Goal: Check status: Check status

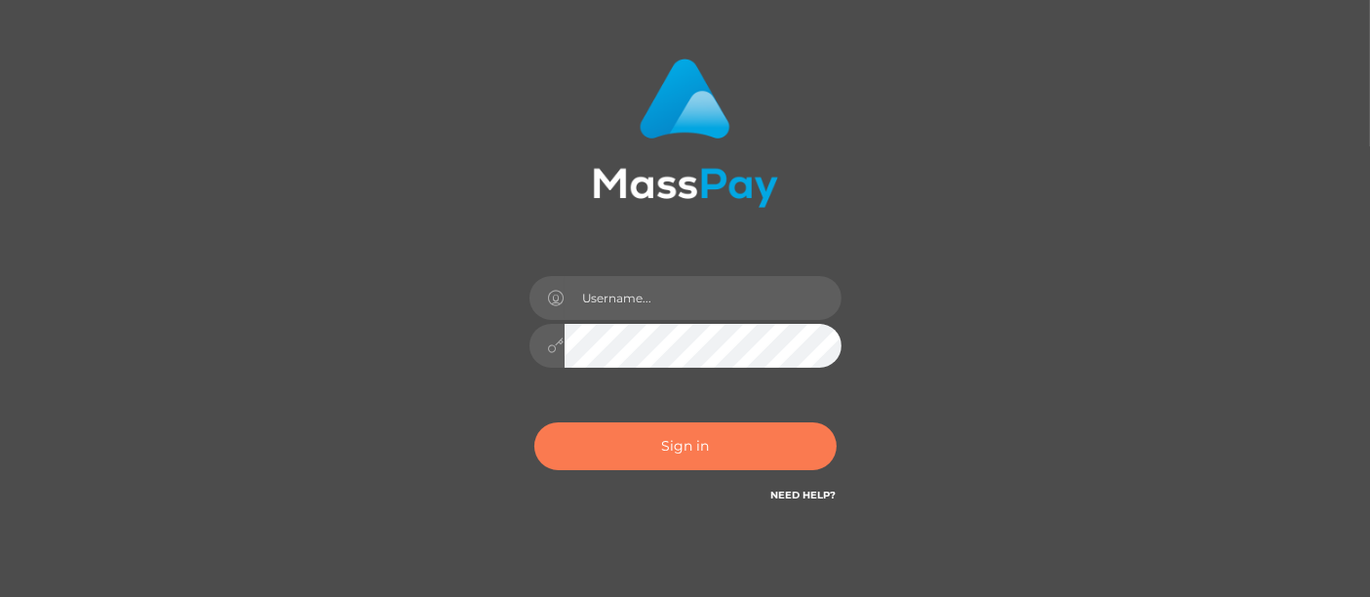
scroll to position [191, 0]
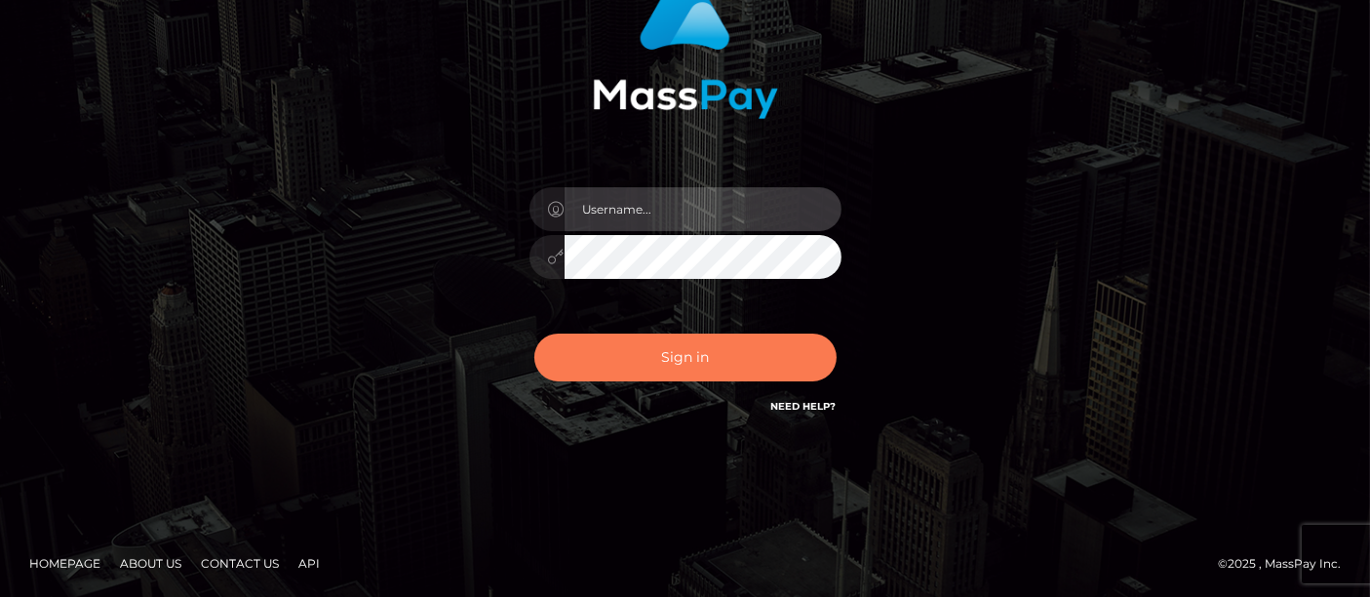
type input "[PERSON_NAME].[PERSON_NAME]"
click at [691, 358] on button "Sign in" at bounding box center [685, 358] width 302 height 48
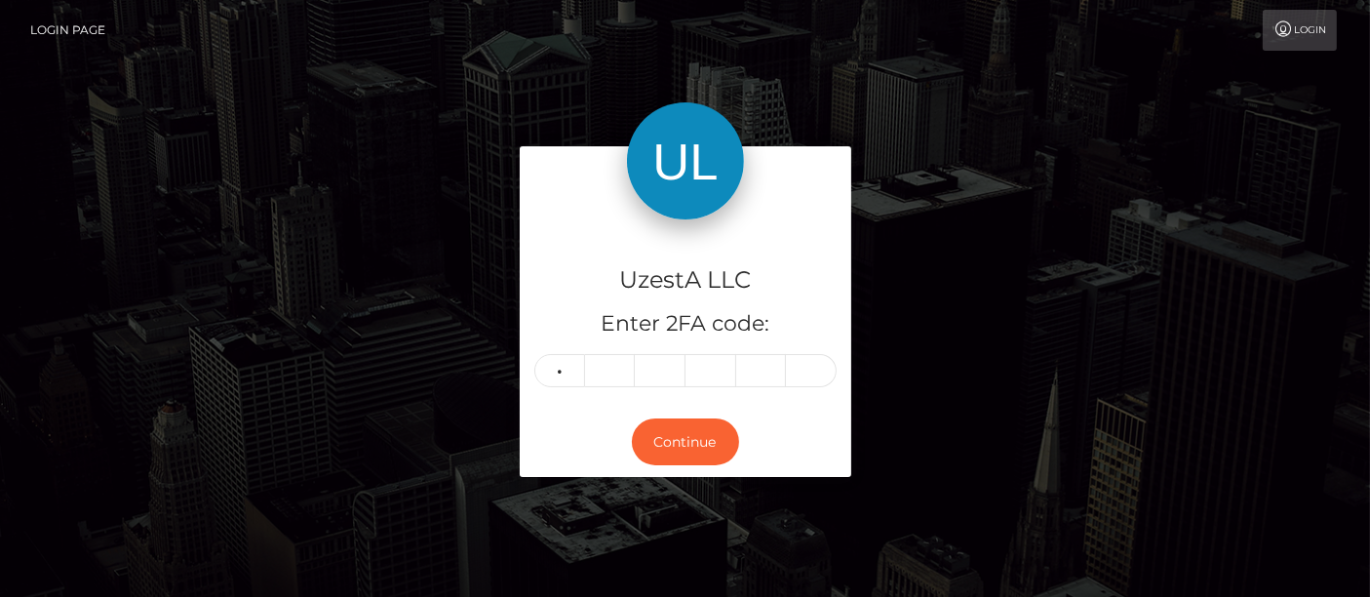
type input "5"
type input "0"
type input "1"
type input "8"
type input "0"
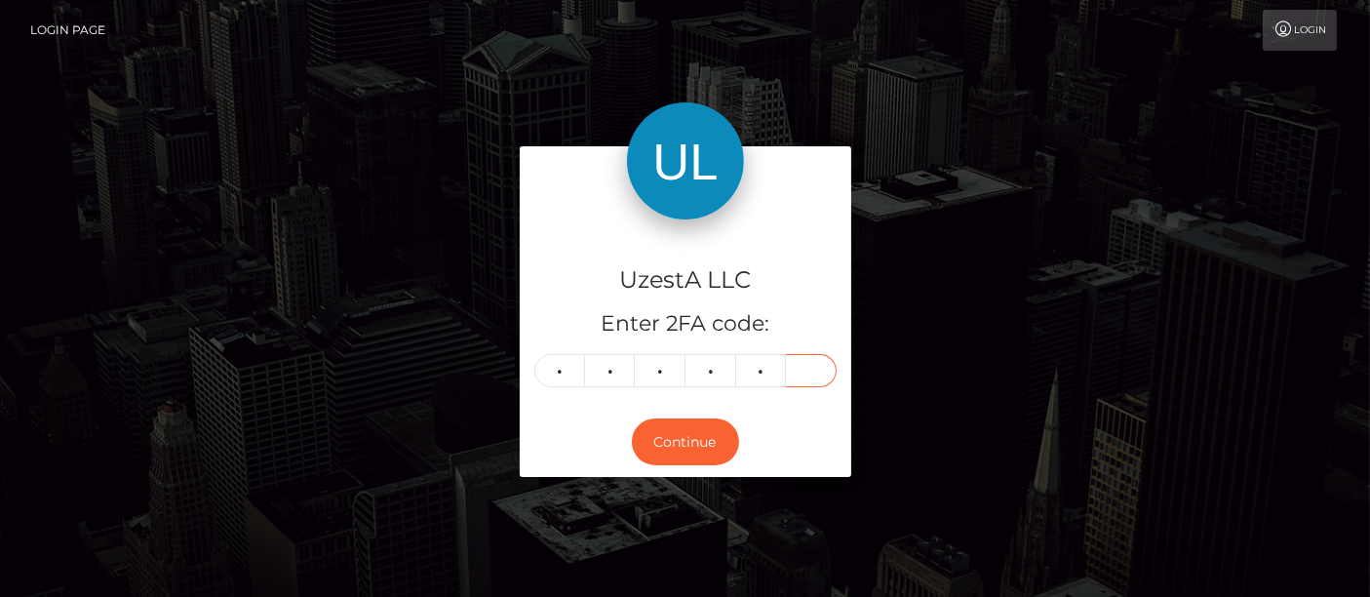
type input "7"
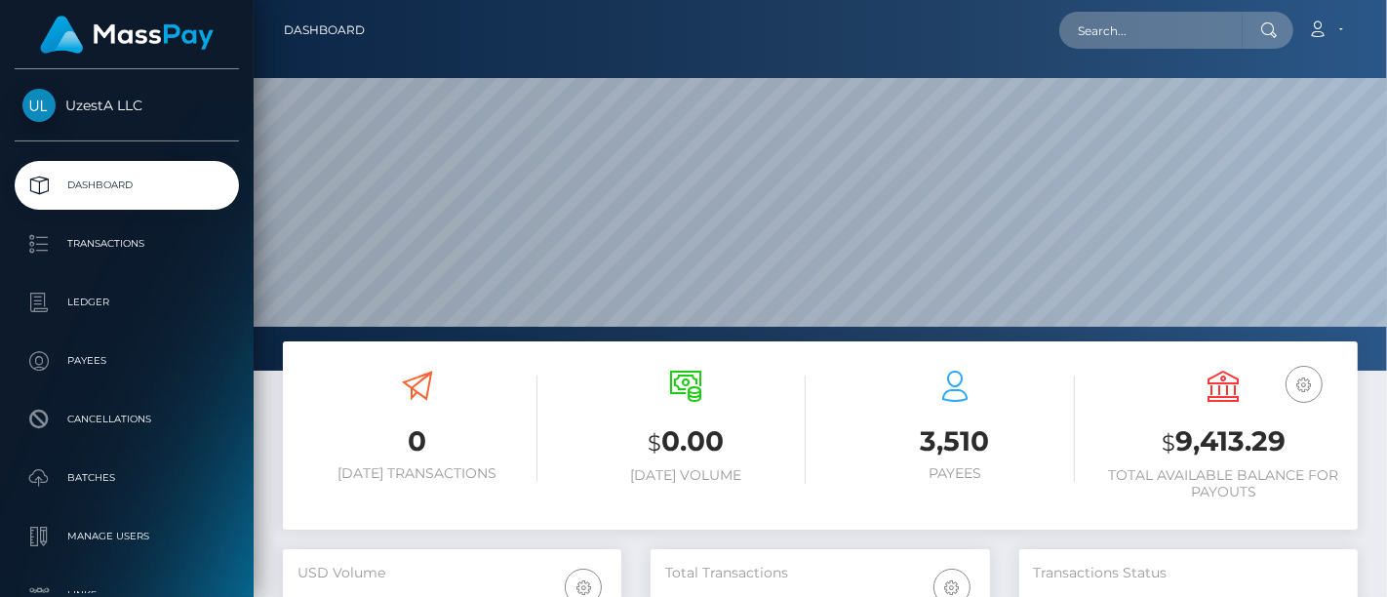
scroll to position [345, 338]
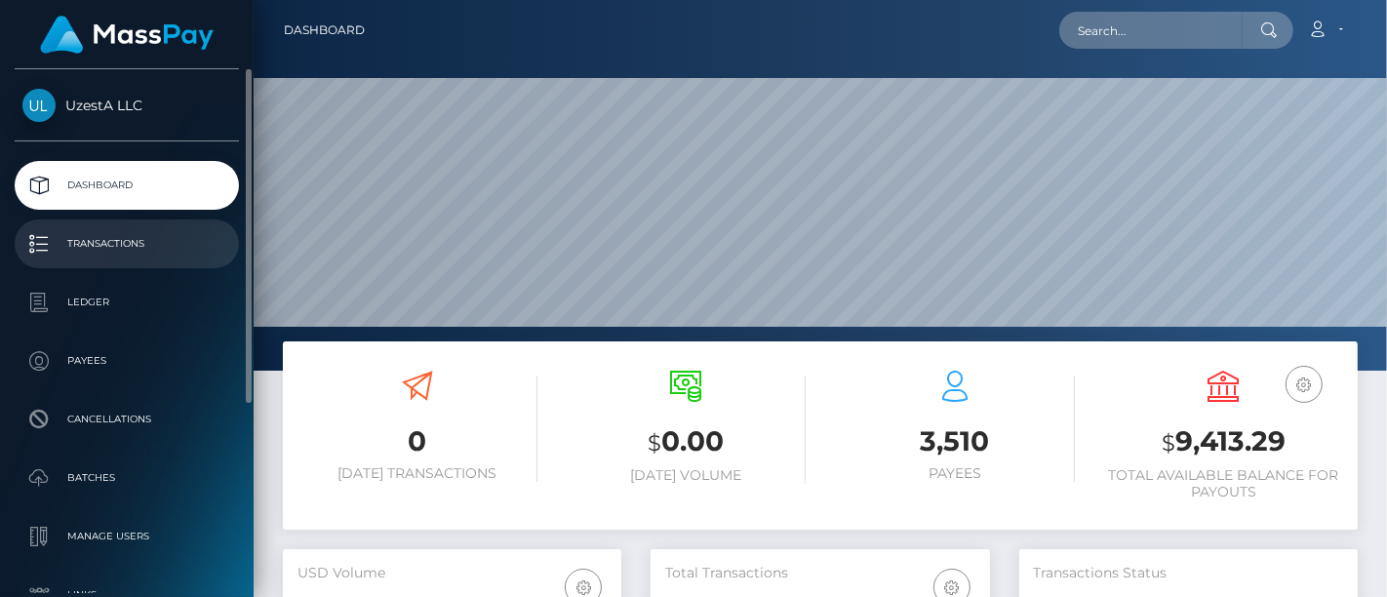
click at [117, 235] on p "Transactions" at bounding box center [126, 243] width 209 height 29
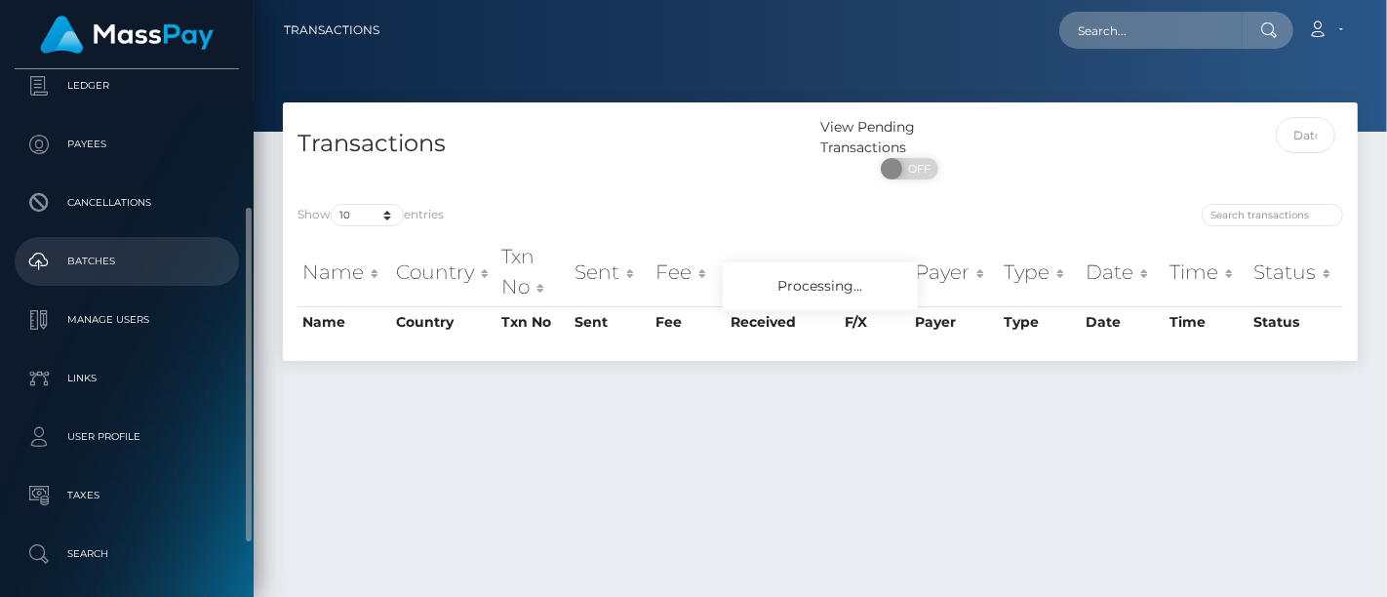
scroll to position [108, 0]
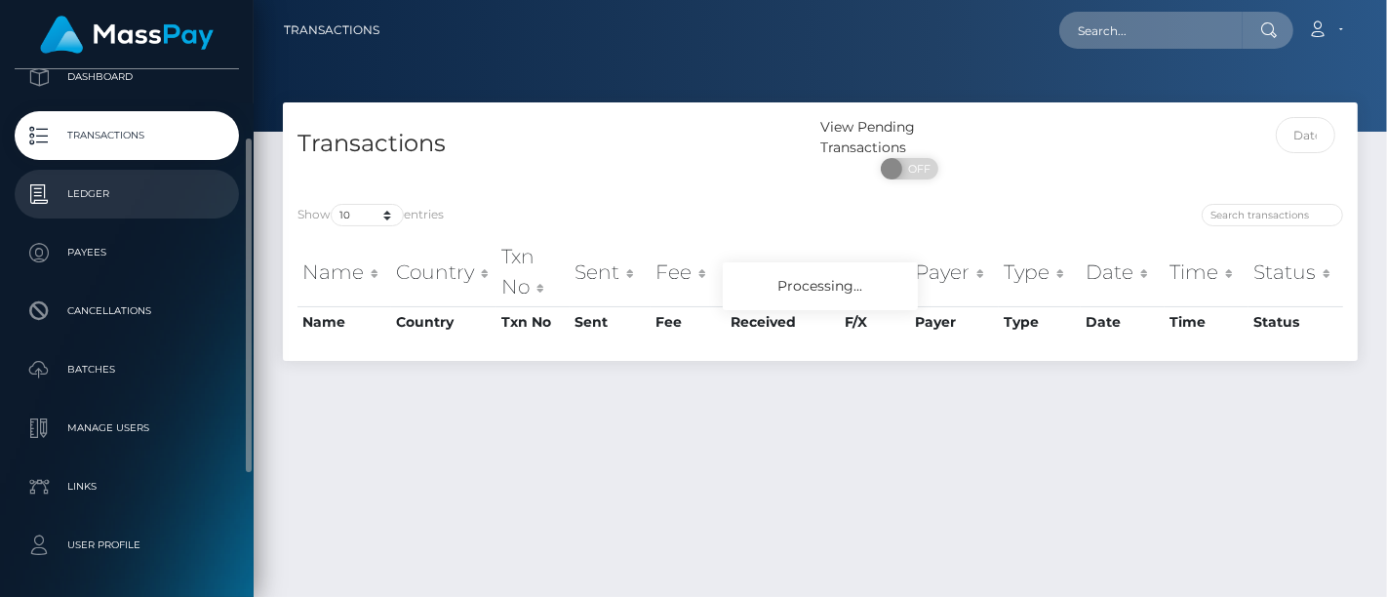
click at [132, 196] on p "Ledger" at bounding box center [126, 193] width 209 height 29
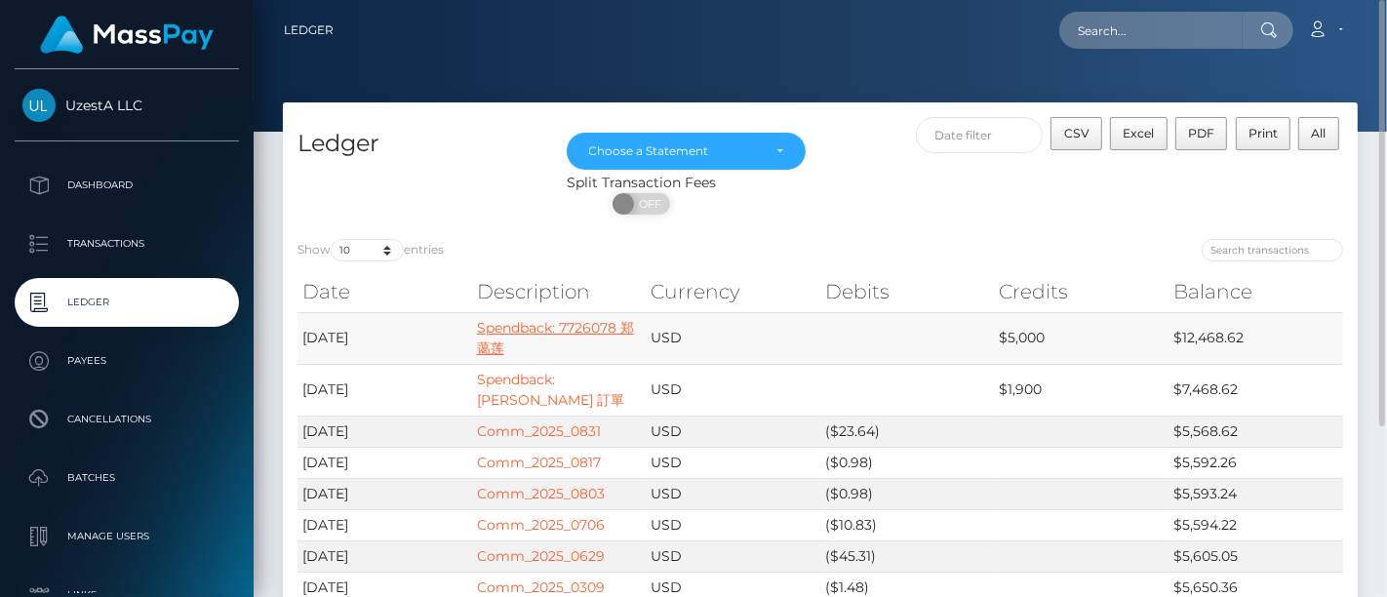
click at [566, 321] on link "Spendback: 7726078 郑蔼莲" at bounding box center [555, 338] width 157 height 38
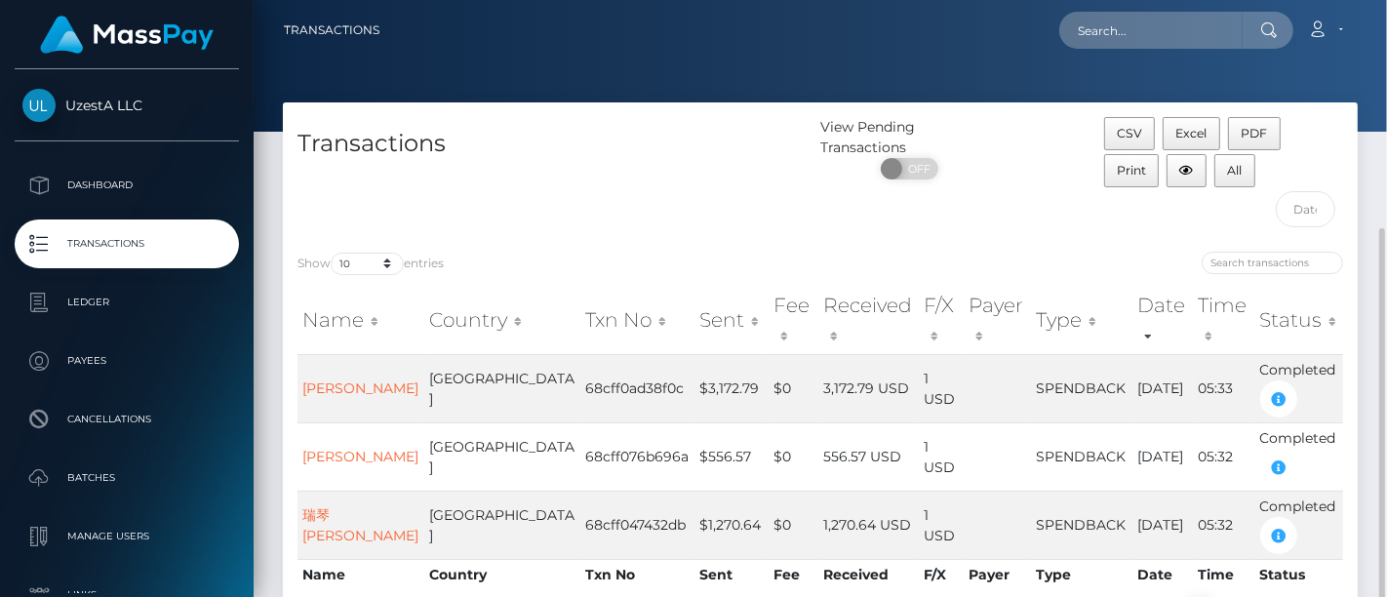
scroll to position [125, 0]
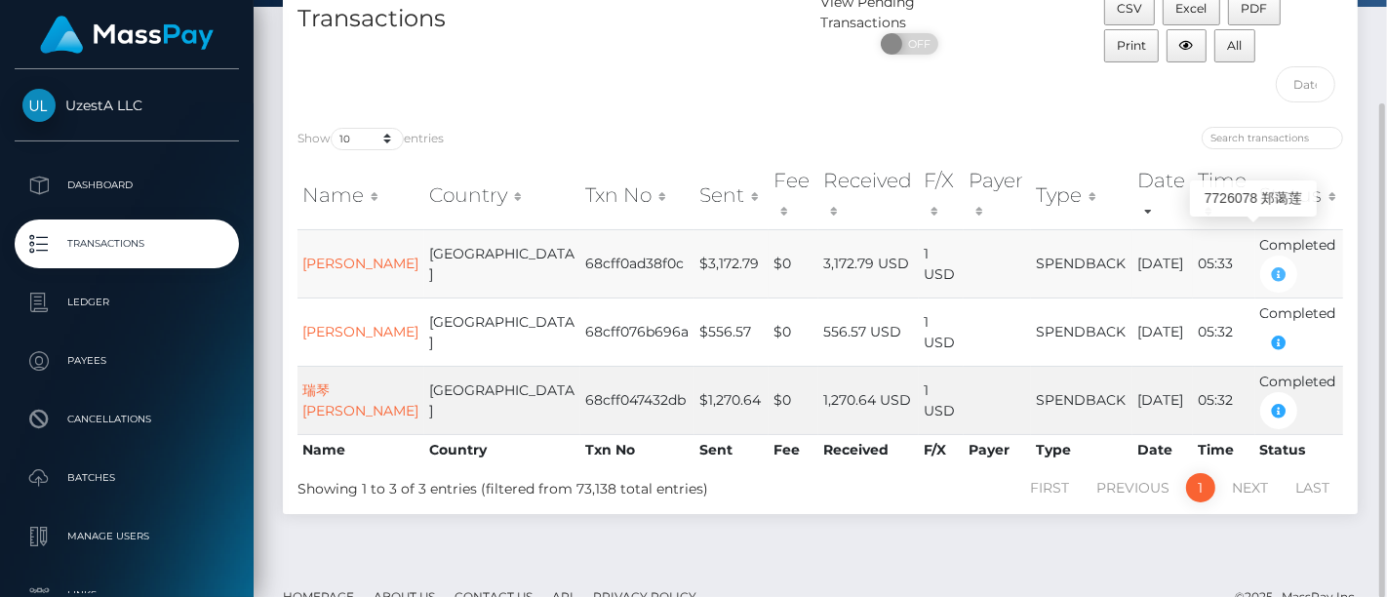
click at [1268, 262] on icon "button" at bounding box center [1278, 274] width 23 height 24
click at [1081, 241] on td "SPENDBACK" at bounding box center [1081, 263] width 101 height 68
drag, startPoint x: 1097, startPoint y: 232, endPoint x: 1213, endPoint y: 235, distance: 116.1
click at [1213, 235] on tr "慧芳 周 China 68cff0ad38f0c $3,172.79 $0 3,172.79 USD 1 USD SPENDBACK 09/21/25 05:…" at bounding box center [820, 263] width 1046 height 68
copy tr "09/21/25 05:33"
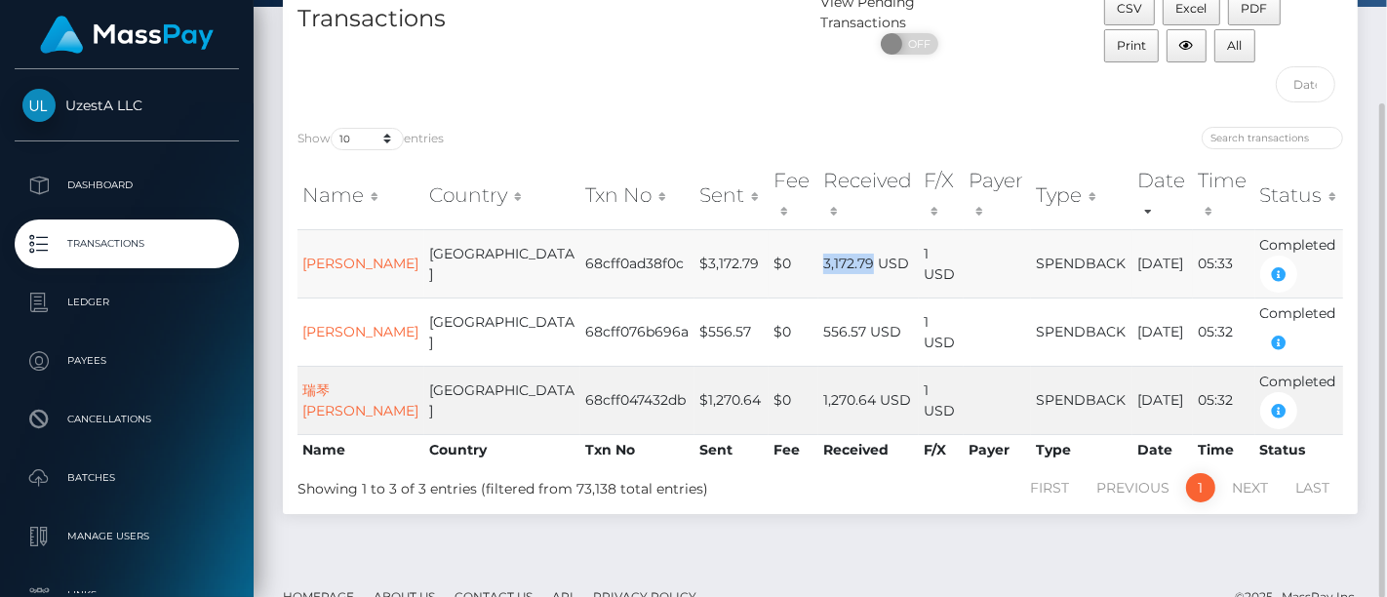
drag, startPoint x: 746, startPoint y: 232, endPoint x: 795, endPoint y: 230, distance: 48.8
click at [818, 230] on td "3,172.79 USD" at bounding box center [868, 263] width 100 height 68
copy td "3,172.79"
click at [1132, 313] on td "09/21/25" at bounding box center [1162, 331] width 60 height 68
drag, startPoint x: 1100, startPoint y: 304, endPoint x: 1214, endPoint y: 298, distance: 114.3
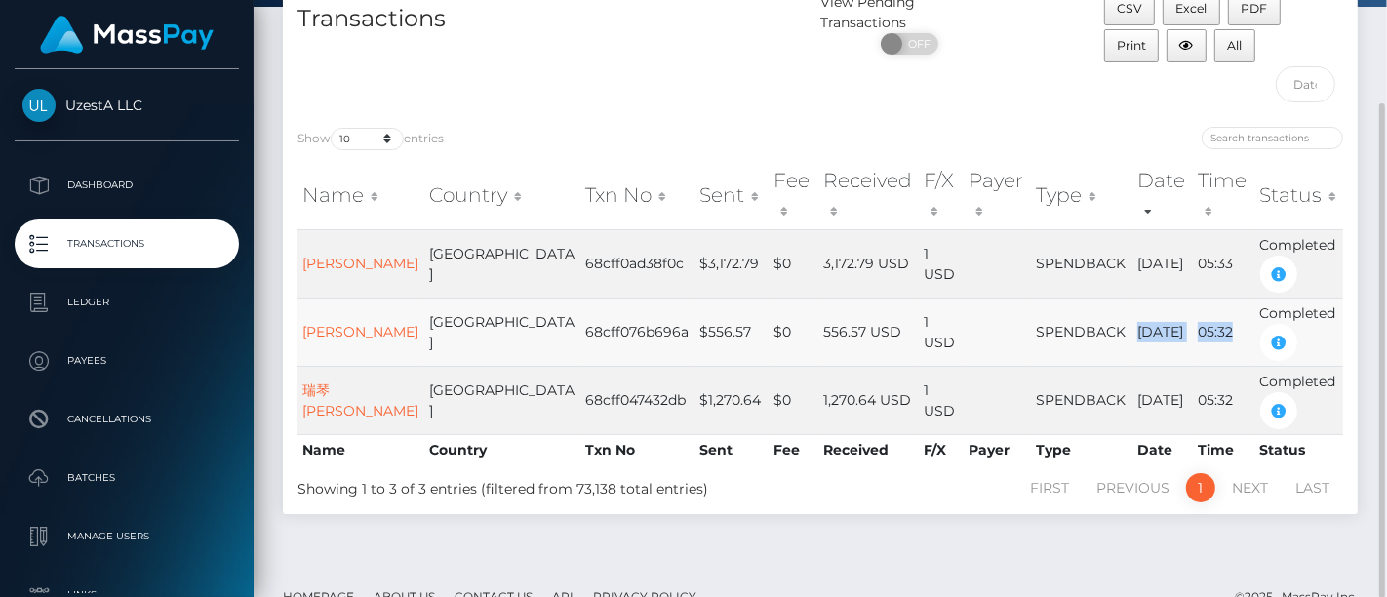
click at [1214, 298] on tr "坤杰 李 China 68cff076b696a $556.57 $0 556.57 USD 1 USD SPENDBACK 09/21/25 05:32 C…" at bounding box center [820, 331] width 1046 height 68
copy tr "09/21/25 05:32"
click at [818, 297] on td "556.57 USD" at bounding box center [868, 331] width 100 height 68
drag, startPoint x: 738, startPoint y: 299, endPoint x: 749, endPoint y: 299, distance: 10.7
click at [769, 299] on td "$0" at bounding box center [794, 331] width 50 height 68
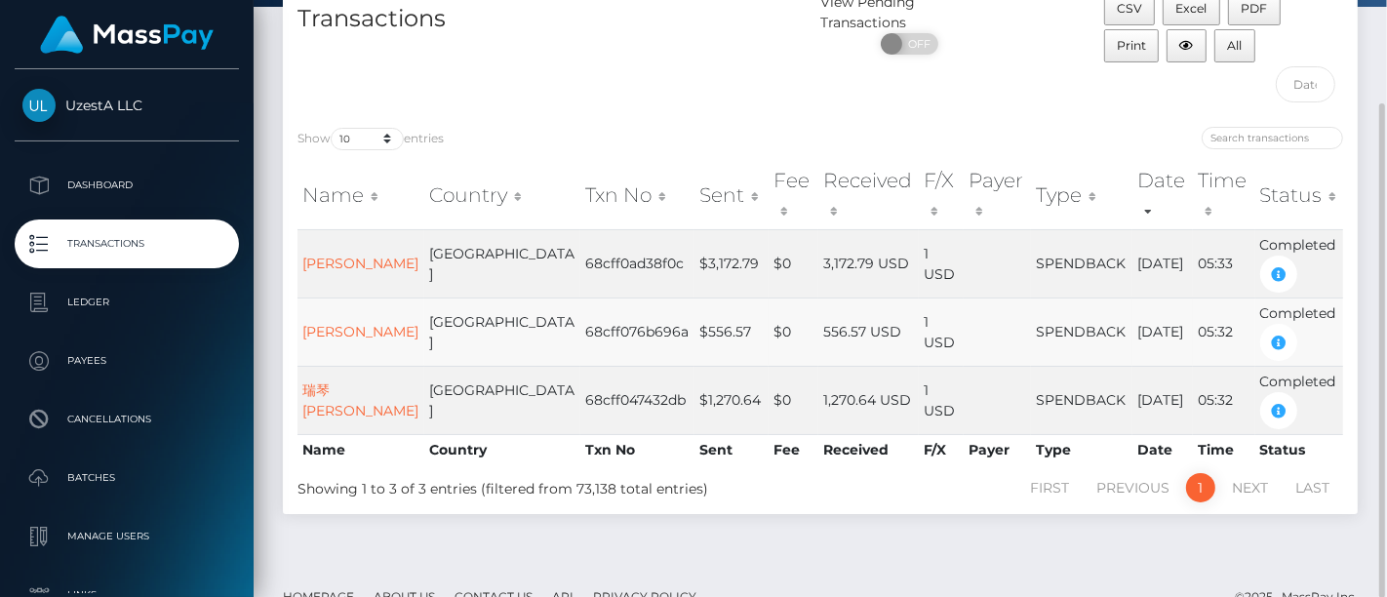
click at [818, 299] on td "556.57 USD" at bounding box center [868, 331] width 100 height 68
drag, startPoint x: 749, startPoint y: 299, endPoint x: 791, endPoint y: 297, distance: 42.0
click at [818, 297] on td "556.57 USD" at bounding box center [868, 331] width 100 height 68
copy td "556.57"
click at [818, 366] on td "1,270.64 USD" at bounding box center [868, 400] width 100 height 68
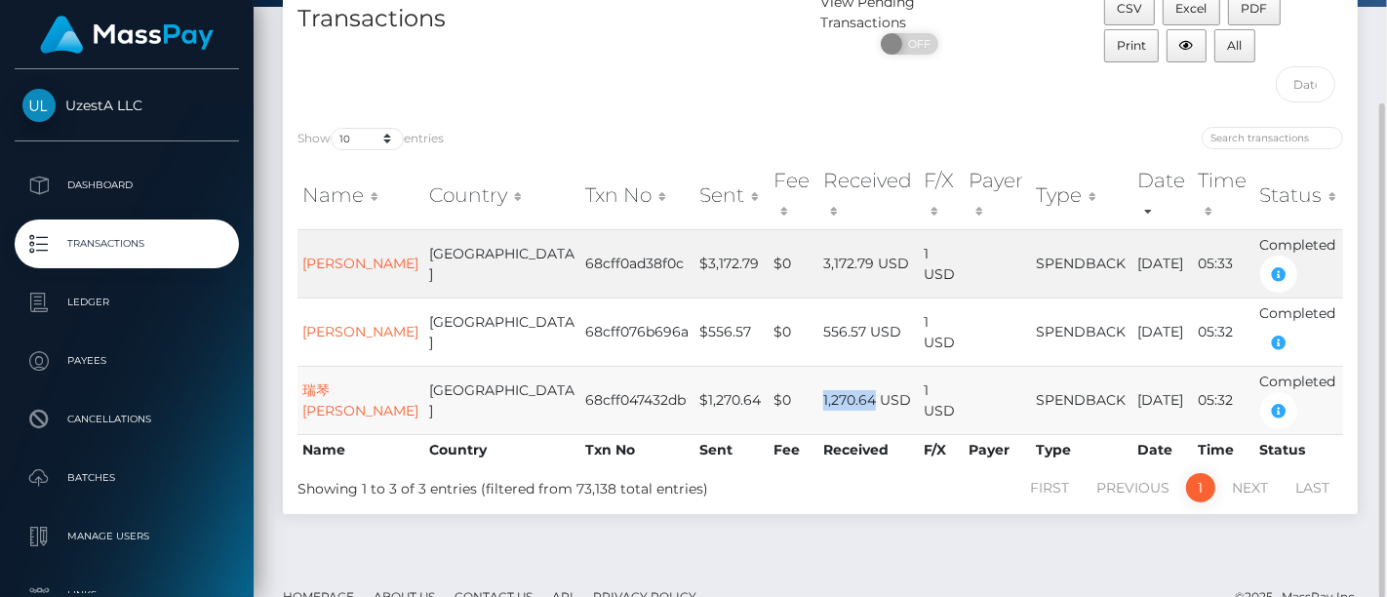
drag, startPoint x: 748, startPoint y: 372, endPoint x: 798, endPoint y: 367, distance: 50.0
click at [818, 367] on td "1,270.64 USD" at bounding box center [868, 400] width 100 height 68
copy td "1,270.64"
click at [1132, 366] on td "09/21/25" at bounding box center [1162, 400] width 60 height 68
drag, startPoint x: 1097, startPoint y: 369, endPoint x: 1209, endPoint y: 368, distance: 112.2
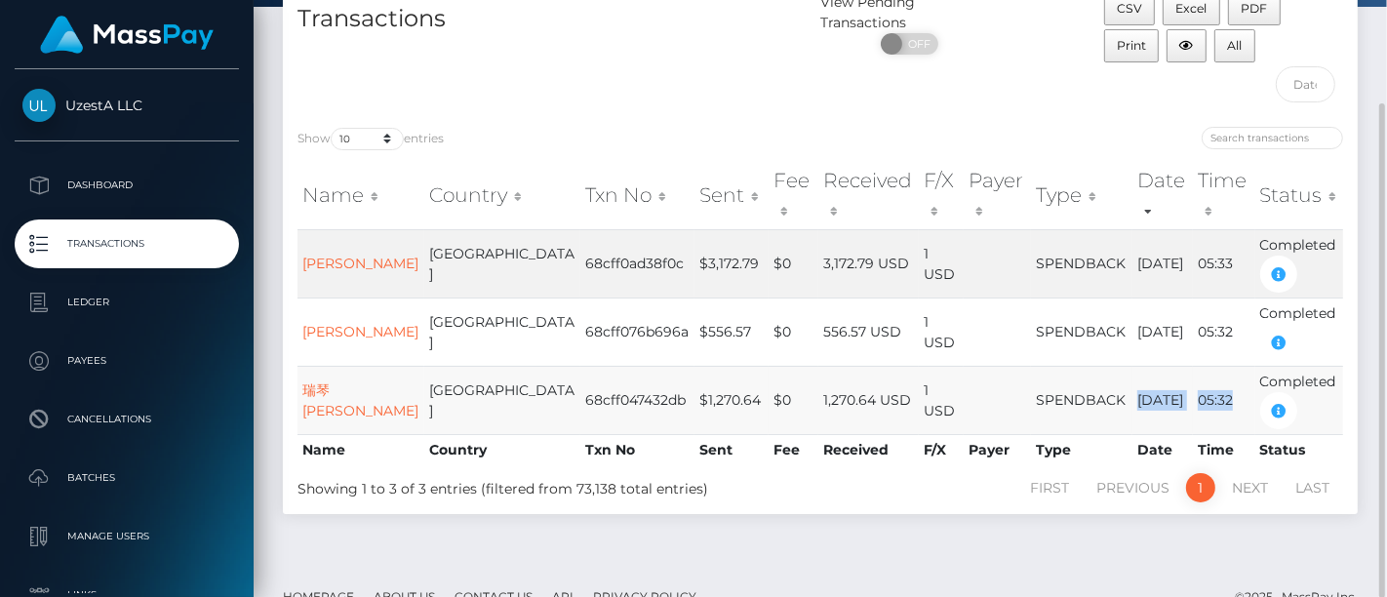
click at [1209, 368] on tr "瑞琴 王溫 China 68cff047432db $1,270.64 $0 1,270.64 USD 1 USD SPENDBACK 09/21/25 05…" at bounding box center [820, 400] width 1046 height 68
copy tr "09/21/25 05:32"
